Goal: Register for event/course

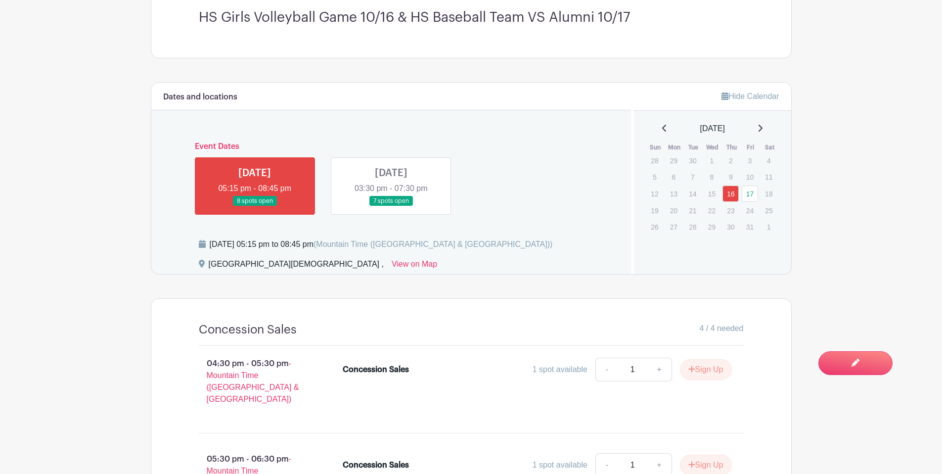
scroll to position [114, 0]
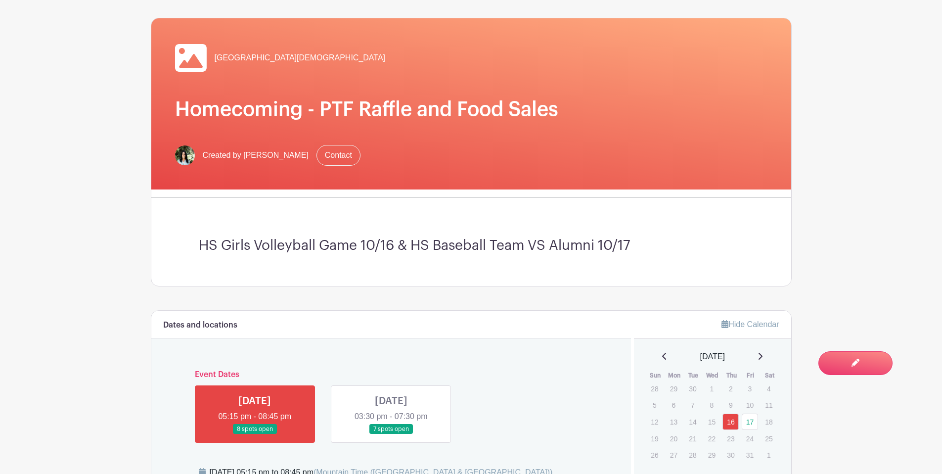
click at [391, 434] on link at bounding box center [391, 434] width 0 height 0
click at [514, 348] on div "Dates and locations Event Dates THU Oct 16, 2025 05:15 pm - 08:45 pm 8 spots op…" at bounding box center [391, 405] width 480 height 191
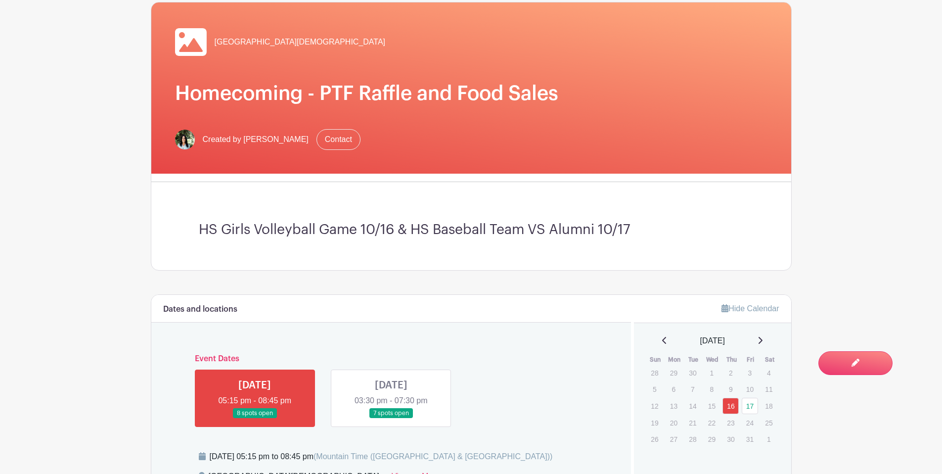
scroll to position [247, 0]
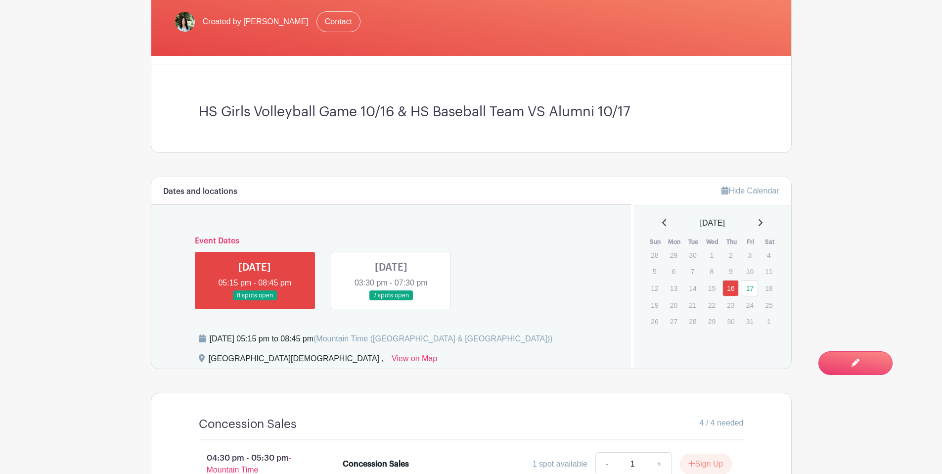
click at [391, 301] on link at bounding box center [391, 301] width 0 height 0
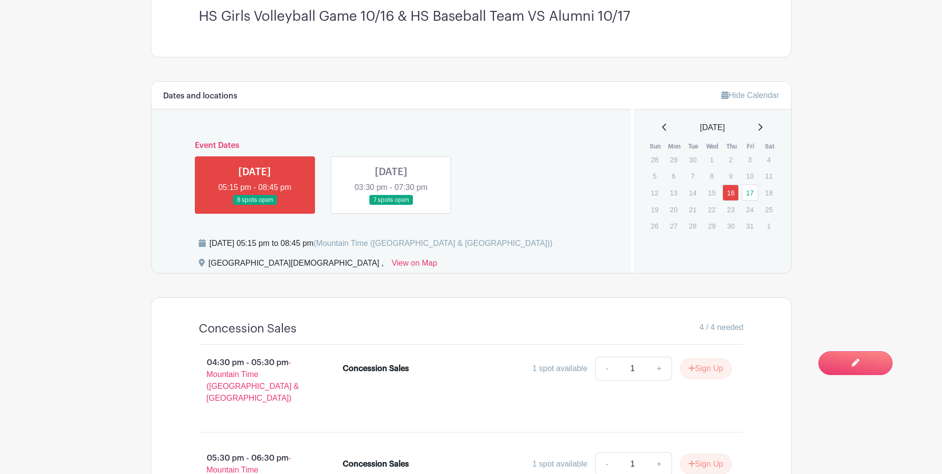
click at [391, 205] on link at bounding box center [391, 205] width 0 height 0
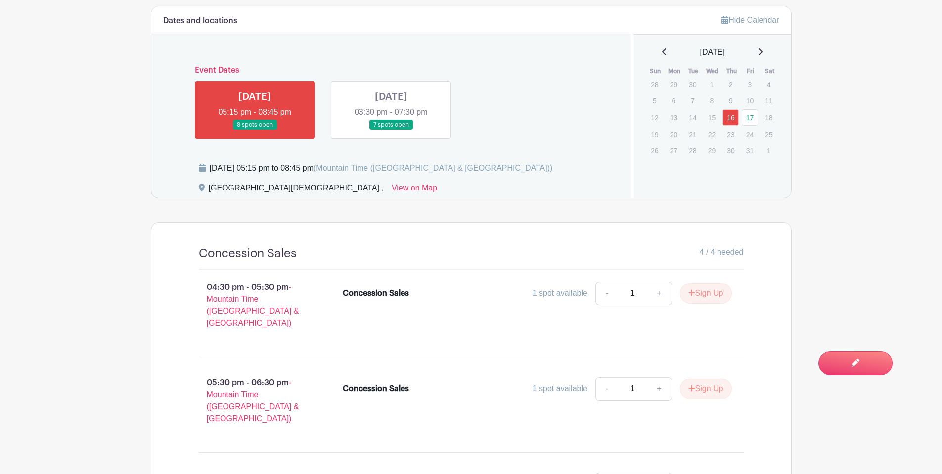
scroll to position [540, 0]
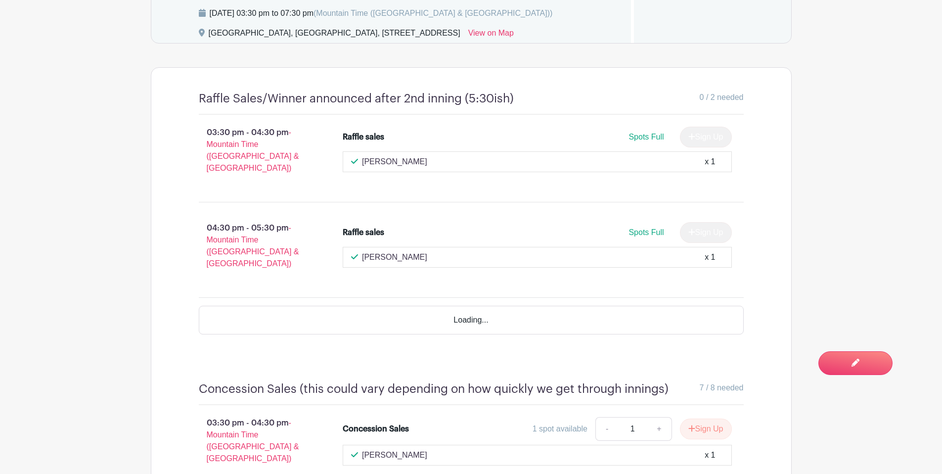
scroll to position [437, 0]
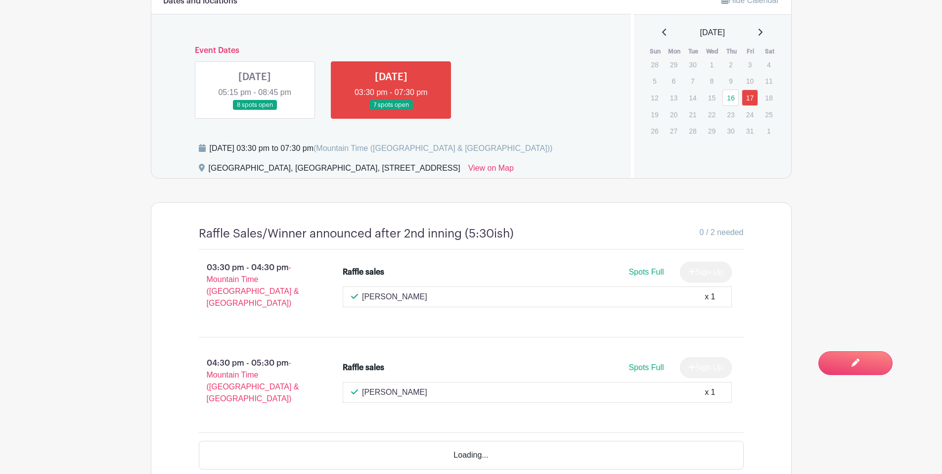
click at [255, 110] on link at bounding box center [255, 110] width 0 height 0
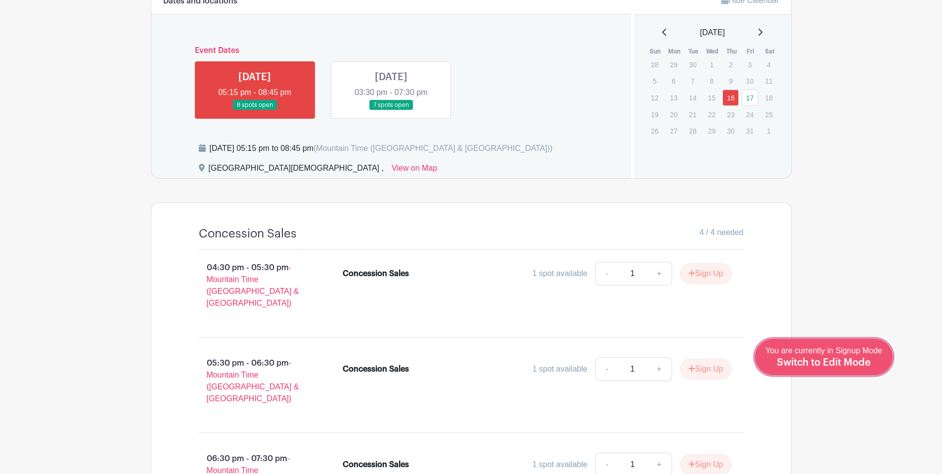
click at [853, 366] on span "Switch to Edit Mode" at bounding box center [824, 362] width 94 height 10
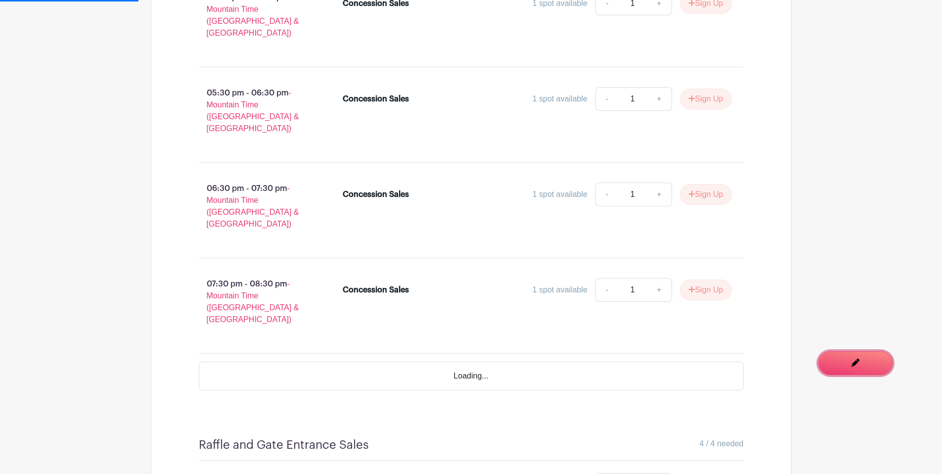
scroll to position [749, 0]
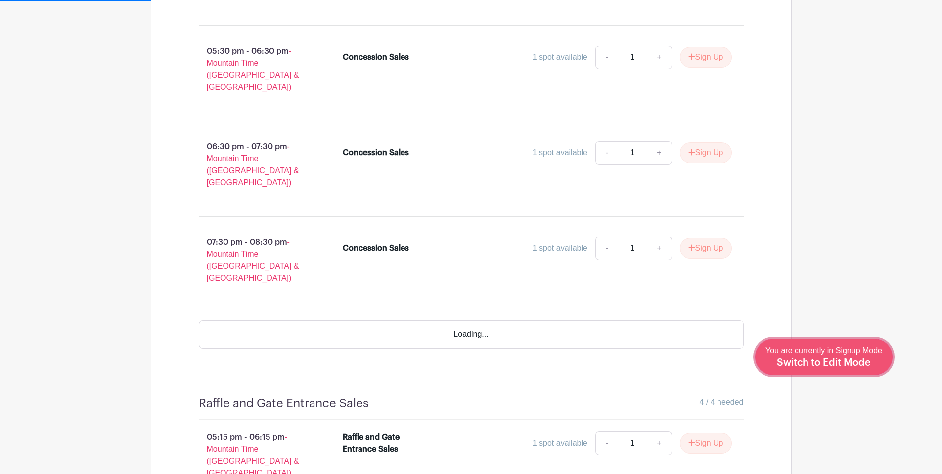
click at [842, 356] on div "You are currently in Signup Mode Switch to Edit Mode" at bounding box center [823, 357] width 117 height 24
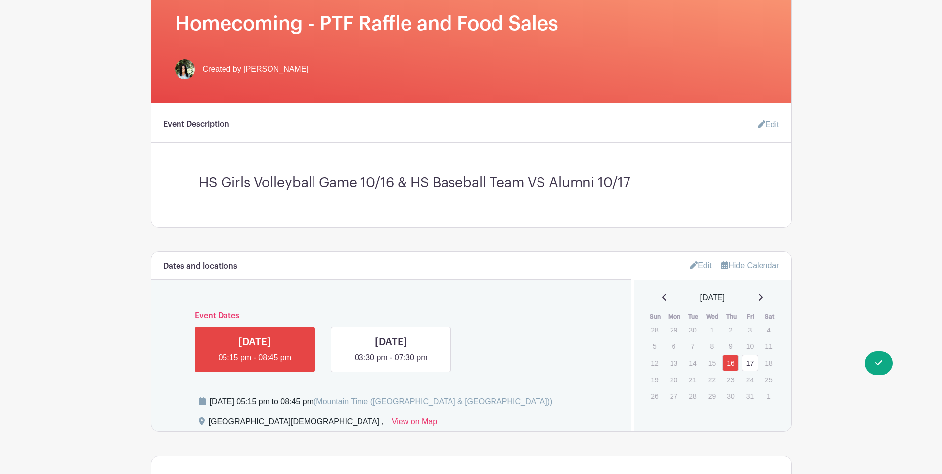
scroll to position [389, 0]
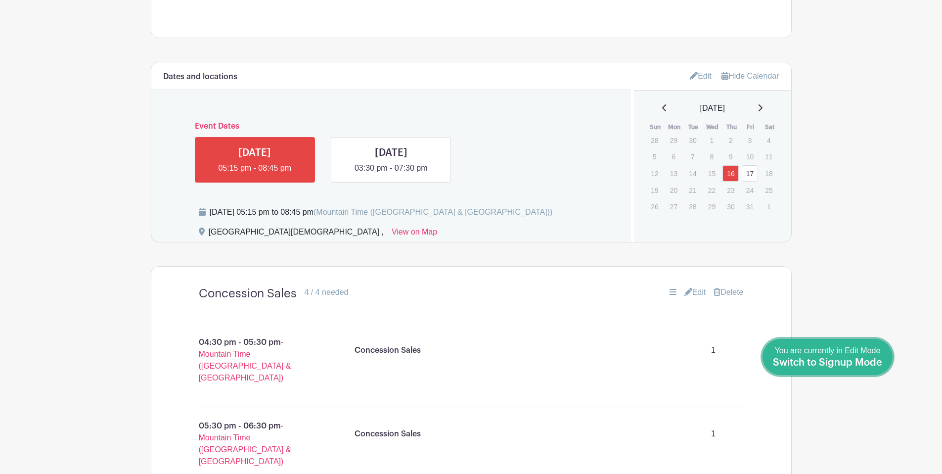
click at [868, 364] on span "Switch to Signup Mode" at bounding box center [827, 362] width 109 height 10
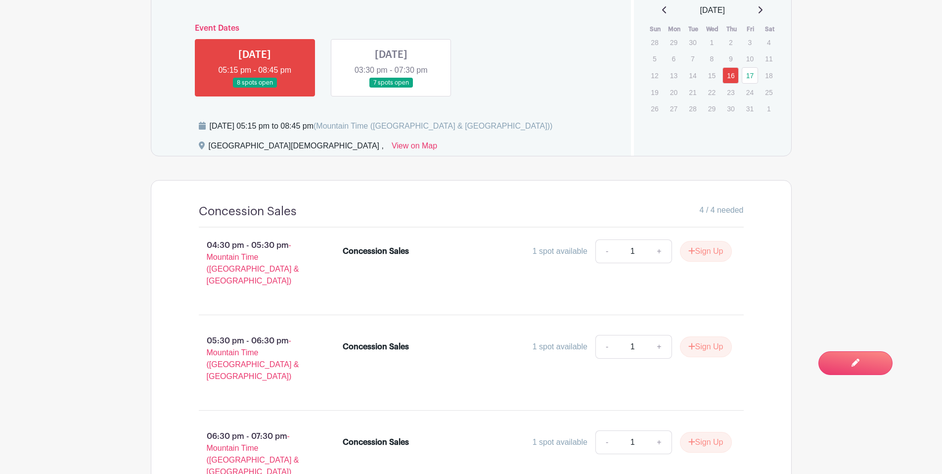
scroll to position [476, 0]
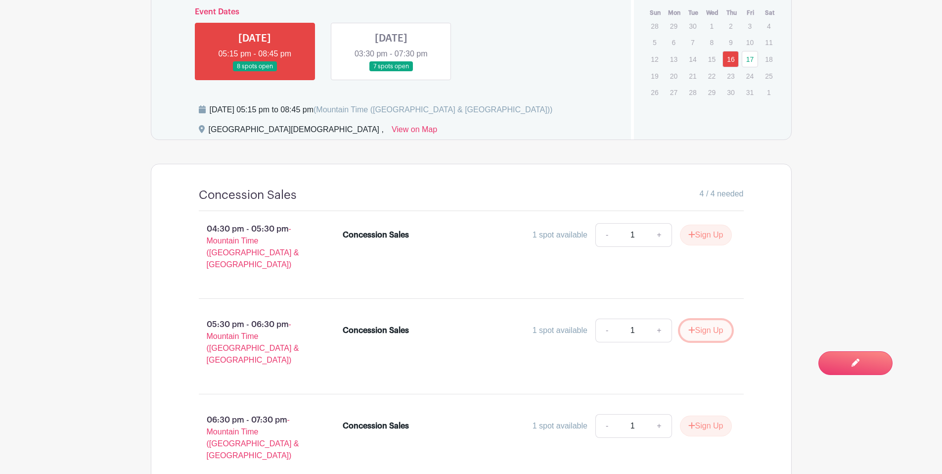
click at [704, 321] on button "Sign Up" at bounding box center [706, 330] width 52 height 21
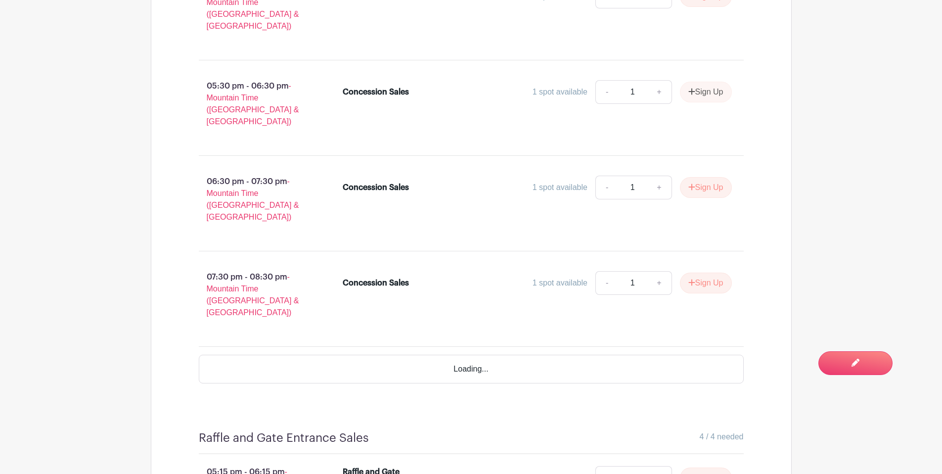
scroll to position [605, 0]
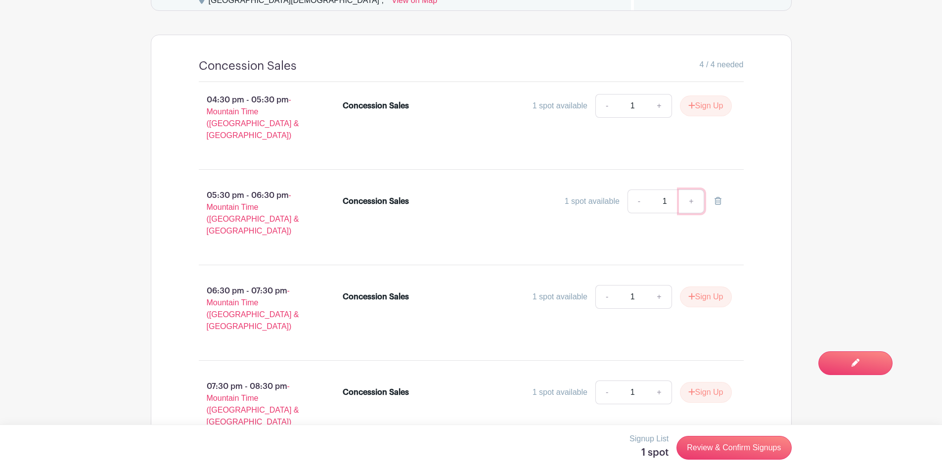
click at [690, 192] on link "+" at bounding box center [691, 201] width 25 height 24
click at [725, 452] on link "Review & Confirm Signups" at bounding box center [733, 447] width 115 height 24
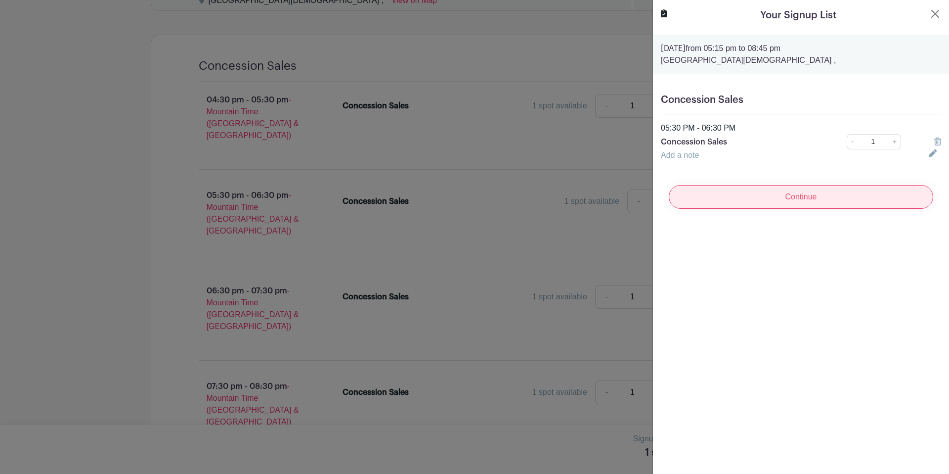
click at [798, 202] on input "Continue" at bounding box center [801, 197] width 264 height 24
click at [692, 160] on div "Add a note" at bounding box center [789, 155] width 268 height 12
click at [692, 158] on link "Add a note" at bounding box center [680, 155] width 38 height 8
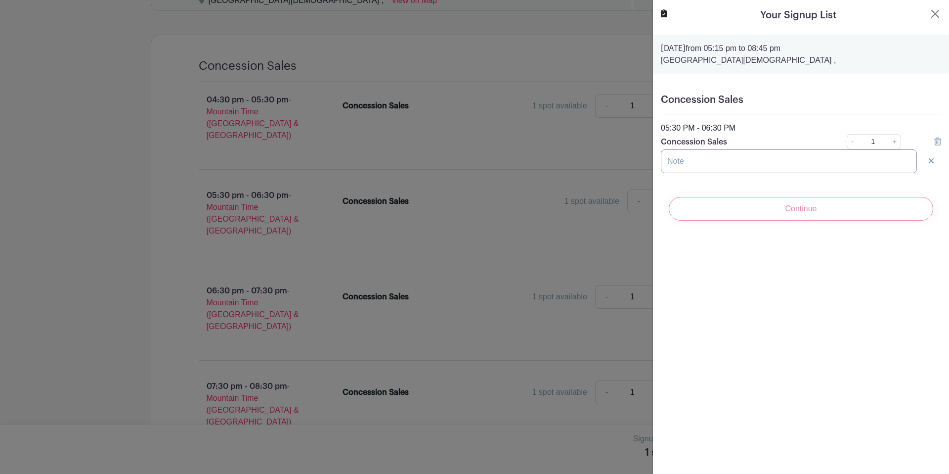
click at [687, 162] on input "text" at bounding box center [789, 161] width 256 height 24
type input "Alexa and Aver"
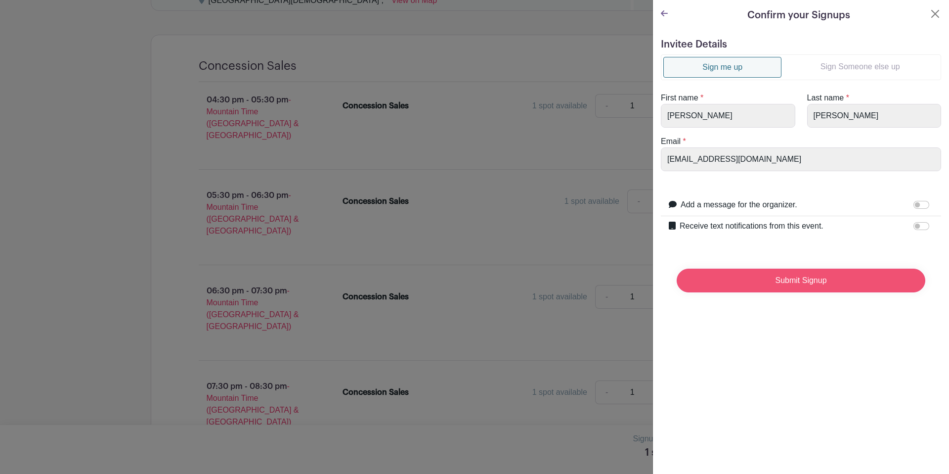
click at [779, 281] on input "Submit Signup" at bounding box center [801, 280] width 249 height 24
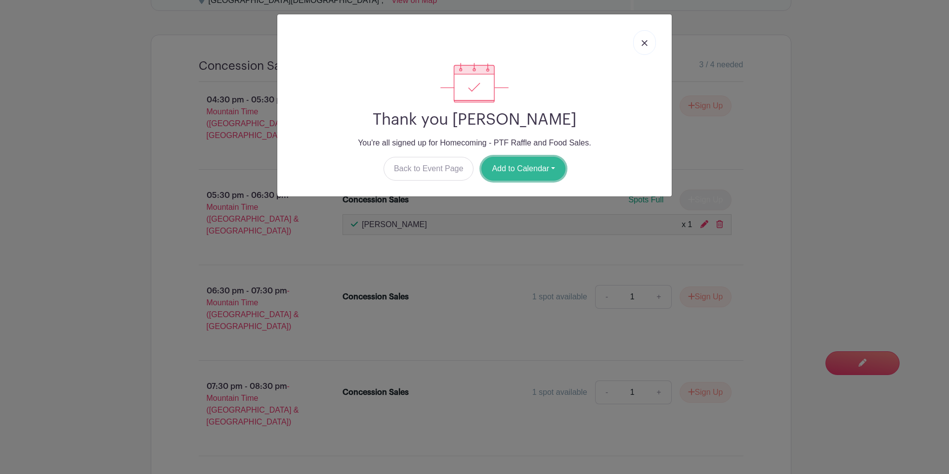
click at [490, 162] on button "Add to Calendar" at bounding box center [523, 169] width 84 height 24
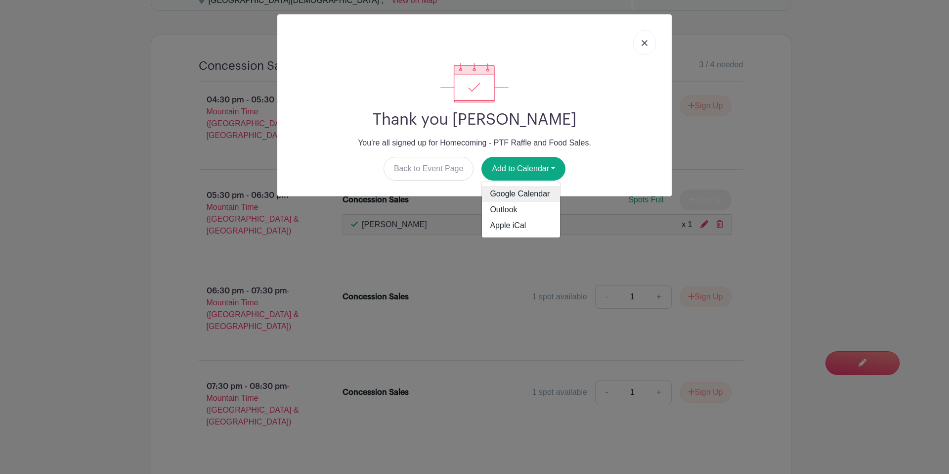
click at [505, 193] on link "Google Calendar" at bounding box center [521, 194] width 78 height 16
click at [640, 38] on link at bounding box center [644, 42] width 23 height 25
